Goal: Task Accomplishment & Management: Use online tool/utility

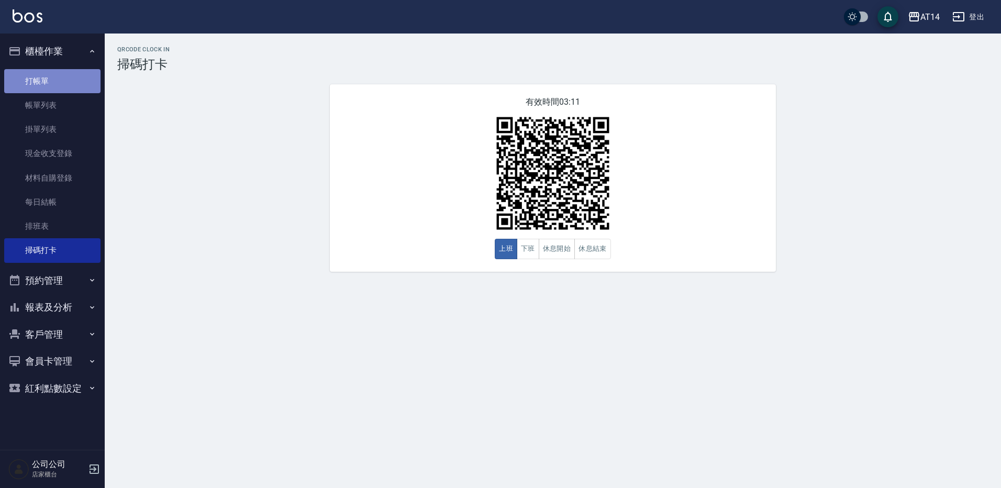
drag, startPoint x: 63, startPoint y: 88, endPoint x: 74, endPoint y: 78, distance: 14.8
click at [64, 87] on link "打帳單" at bounding box center [52, 81] width 96 height 24
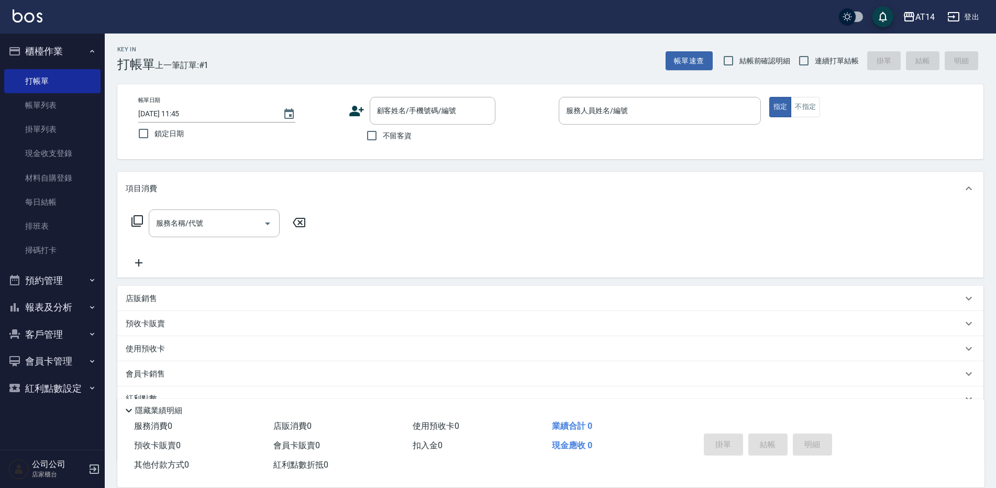
click at [399, 135] on span "不留客資" at bounding box center [397, 135] width 29 height 11
click at [383, 135] on input "不留客資" at bounding box center [372, 136] width 22 height 22
checkbox input "true"
click at [228, 223] on input "服務名稱/代號" at bounding box center [206, 223] width 106 height 18
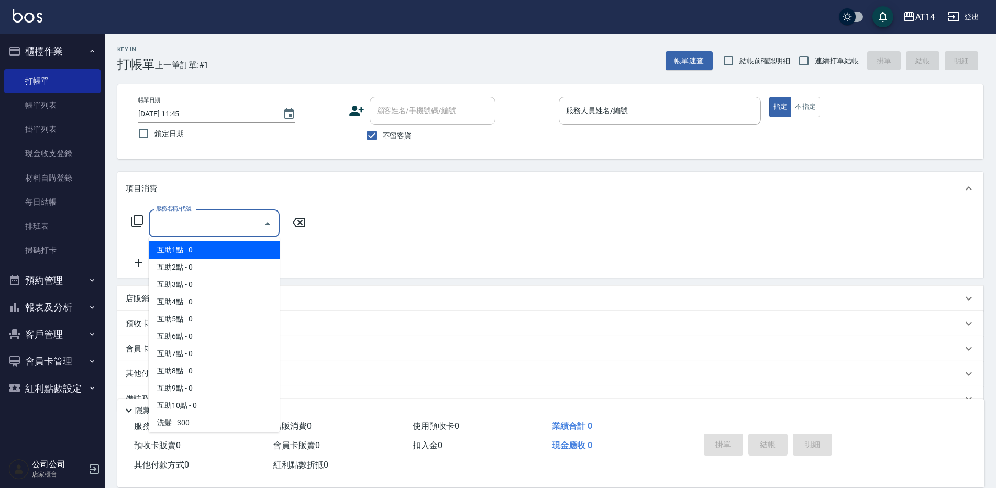
click at [595, 112] on div "服務人員姓名/編號 服務人員姓名/編號" at bounding box center [660, 111] width 202 height 28
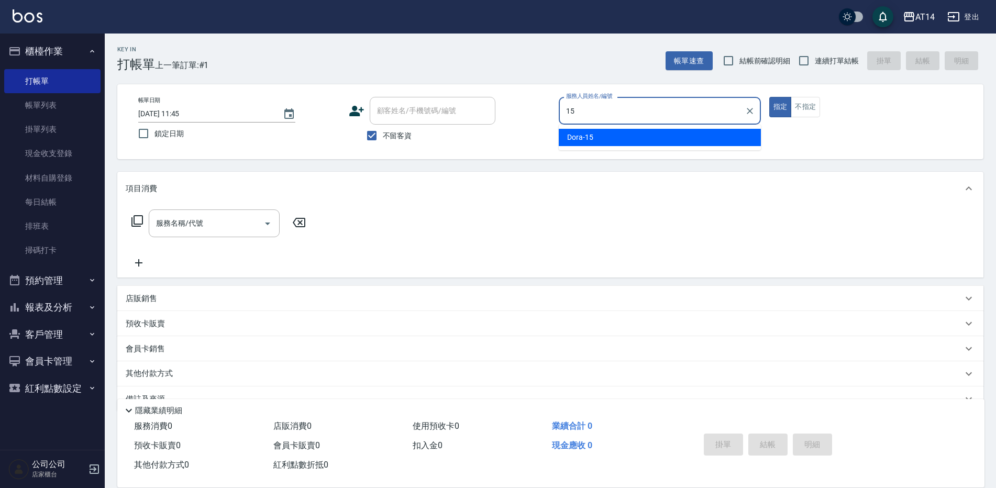
type input "Dora-15"
type button "true"
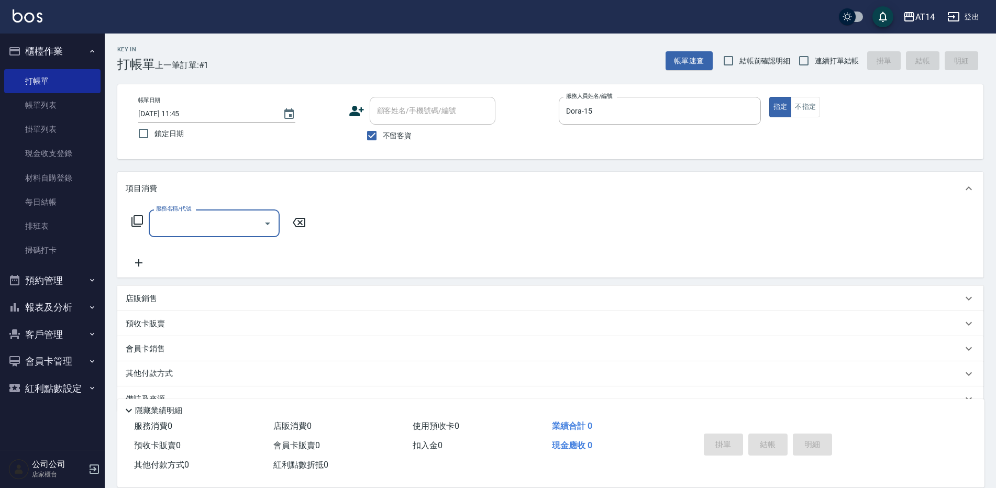
click at [234, 222] on input "服務名稱/代號" at bounding box center [206, 223] width 106 height 18
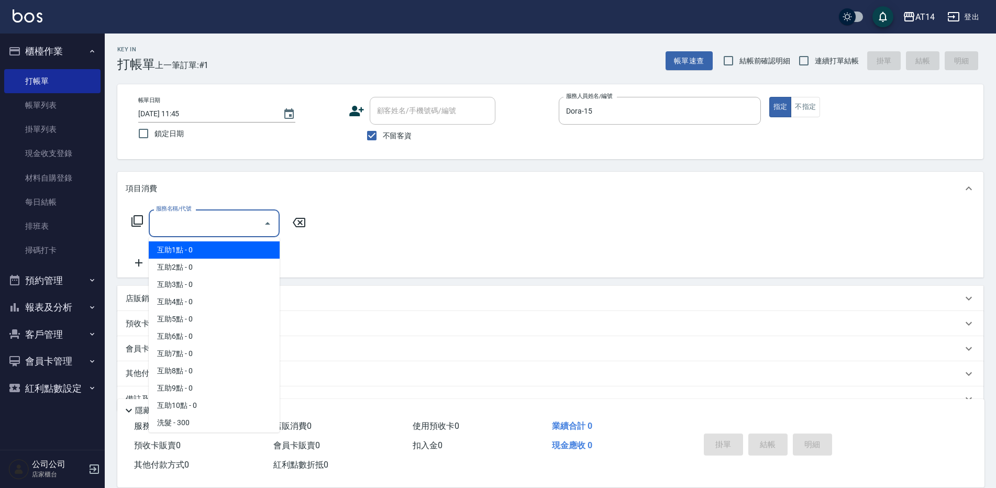
click at [826, 61] on span "連續打單結帳" at bounding box center [837, 61] width 44 height 11
click at [815, 61] on input "連續打單結帳" at bounding box center [804, 61] width 22 height 22
checkbox input "true"
drag, startPoint x: 205, startPoint y: 230, endPoint x: 203, endPoint y: 211, distance: 19.0
click at [203, 229] on input "服務名稱/代號" at bounding box center [206, 223] width 106 height 18
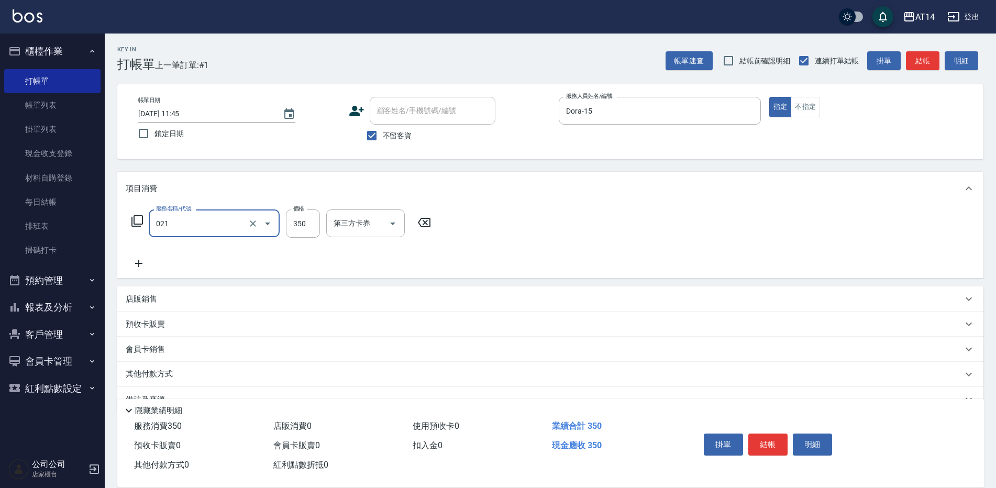
type input "剪髮(021)"
type input "300"
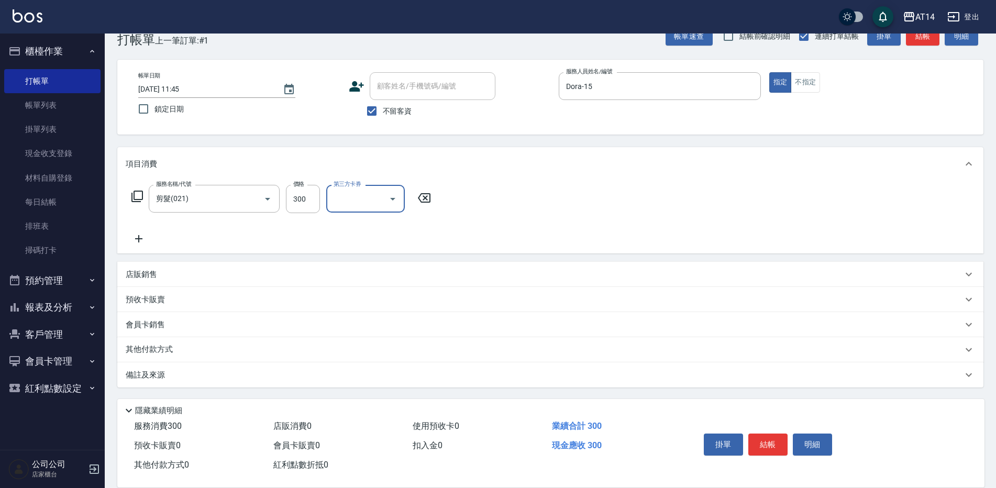
click at [324, 372] on div "備註及來源" at bounding box center [544, 375] width 837 height 11
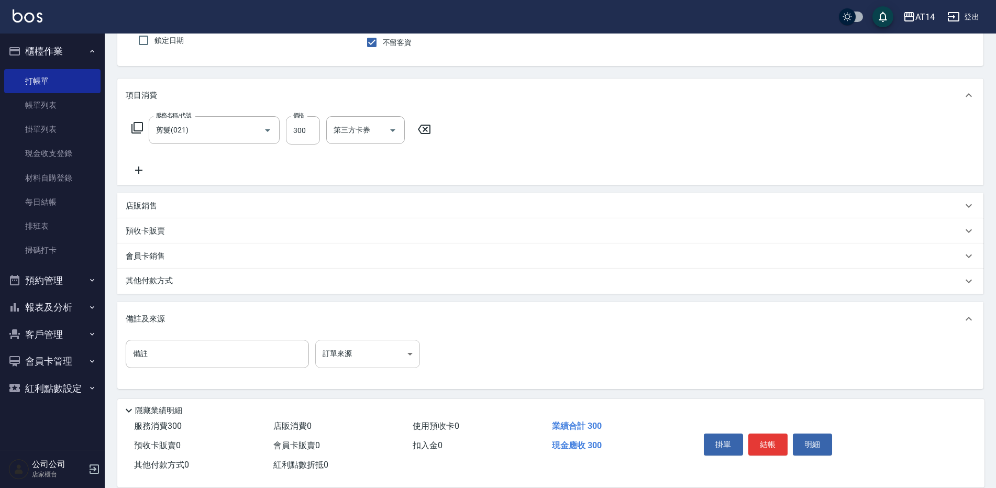
scroll to position [95, 0]
click at [344, 361] on body "AT14 登出 櫃檯作業 打帳單 帳單列表 掛單列表 現金收支登錄 材料自購登錄 每日結帳 排班表 掃碼打卡 預約管理 預約管理 單日預約紀錄 單週預約紀錄 …" at bounding box center [498, 196] width 996 height 583
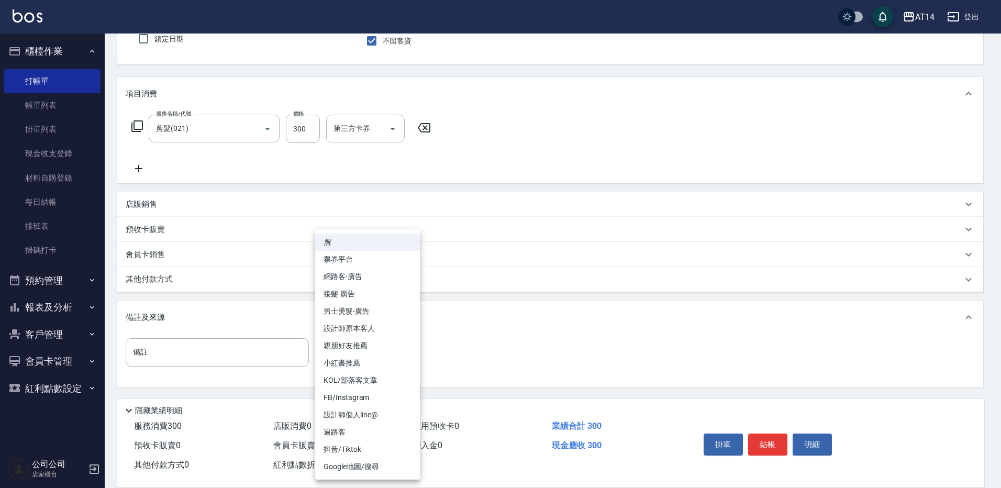
click at [361, 325] on li "設計師原本客人" at bounding box center [367, 328] width 105 height 17
type input "設計師原本客人"
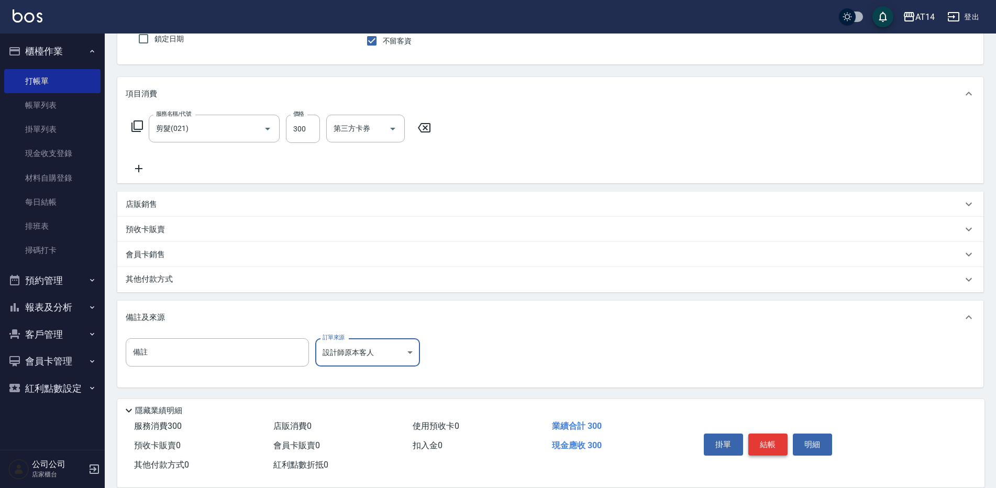
click at [756, 438] on button "結帳" at bounding box center [767, 445] width 39 height 22
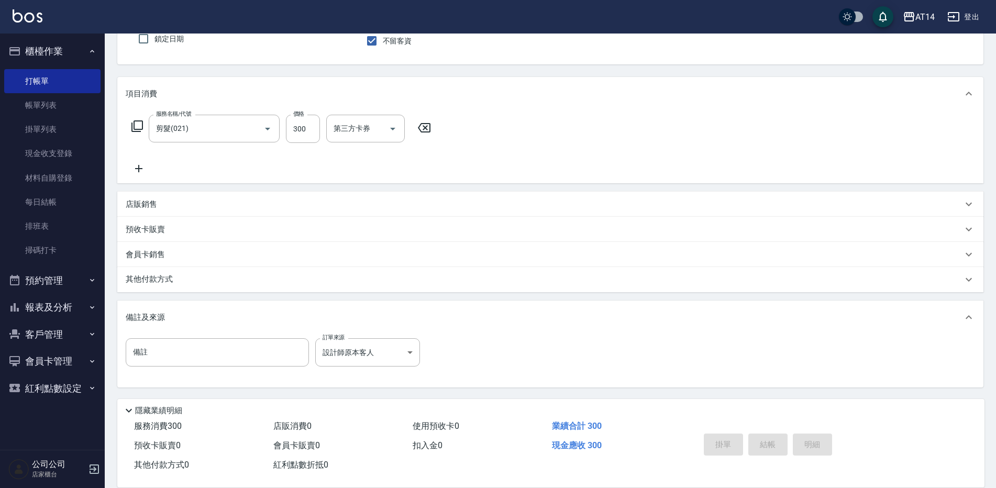
type input "[DATE] 11:46"
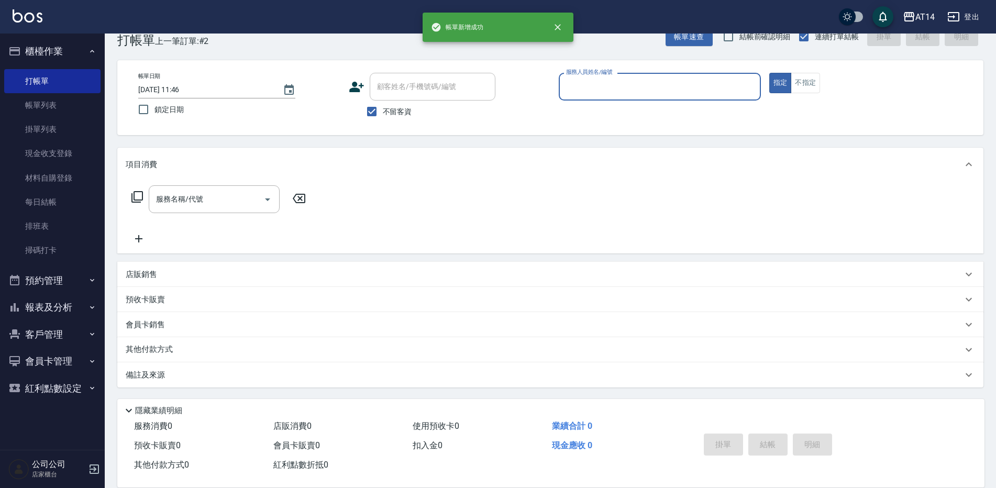
scroll to position [24, 0]
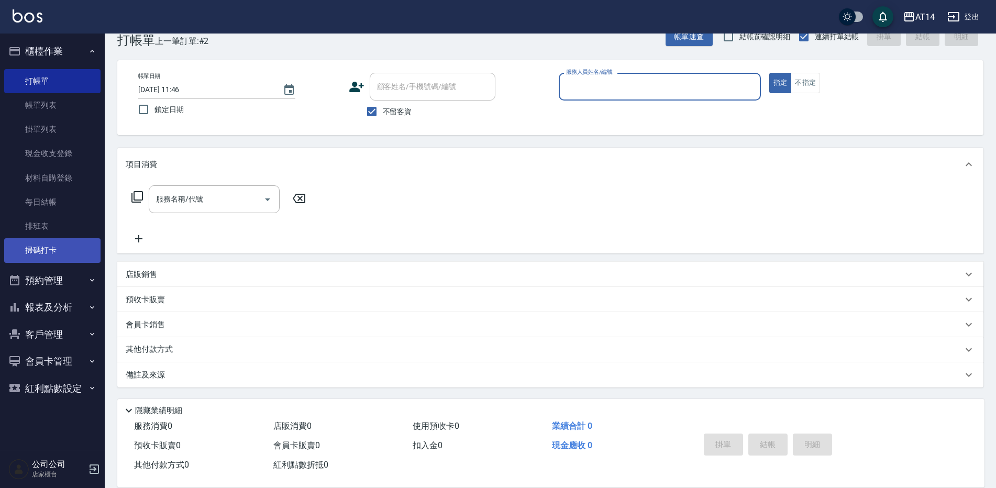
click at [80, 247] on link "掃碼打卡" at bounding box center [52, 250] width 96 height 24
